Goal: Task Accomplishment & Management: Manage account settings

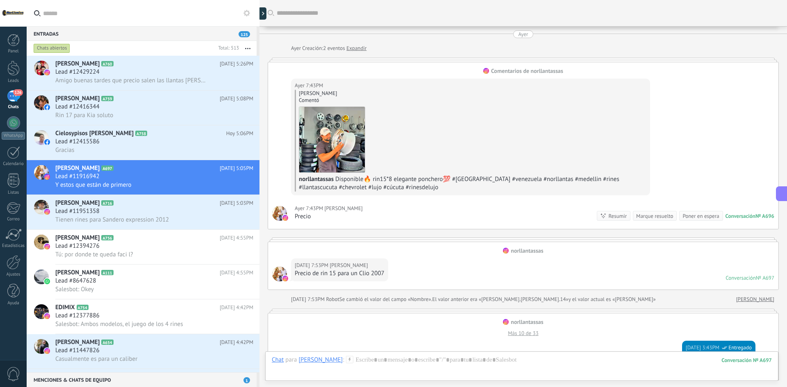
scroll to position [12, 0]
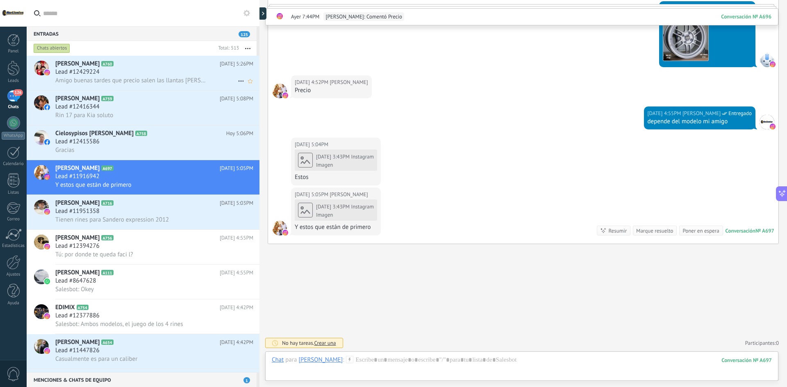
click at [166, 72] on div "Lead #12429224" at bounding box center [154, 72] width 198 height 8
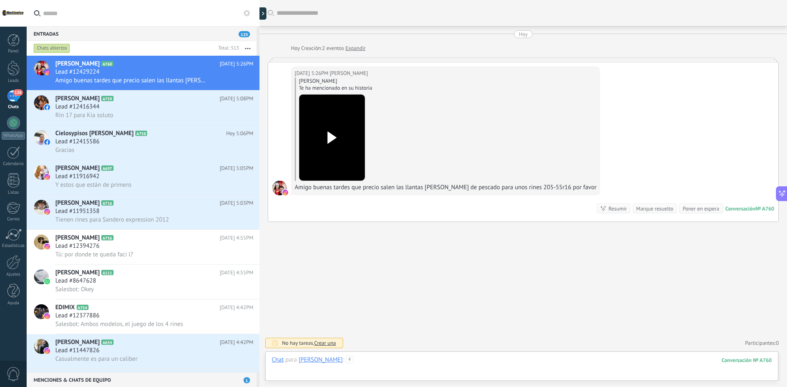
click at [412, 361] on div at bounding box center [522, 368] width 500 height 25
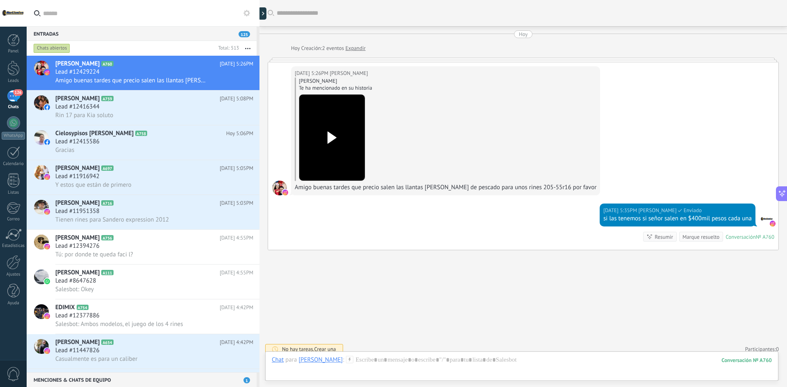
scroll to position [6, 0]
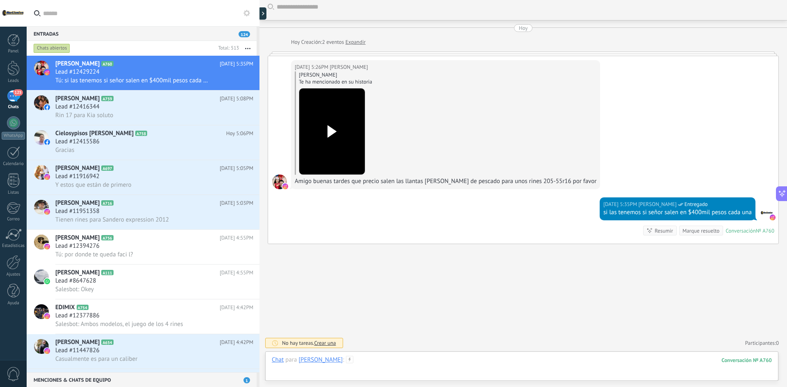
click at [428, 370] on div at bounding box center [522, 368] width 500 height 25
